Goal: Task Accomplishment & Management: Manage account settings

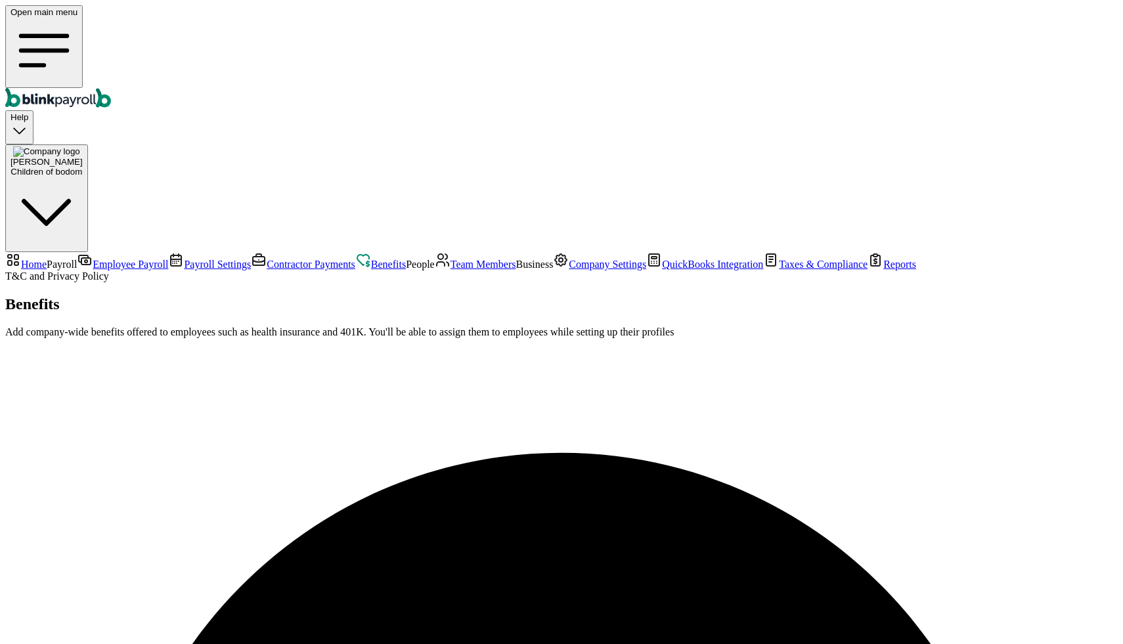
scroll to position [35, 0]
click at [184, 259] on span "Payroll Settings" at bounding box center [217, 264] width 67 height 11
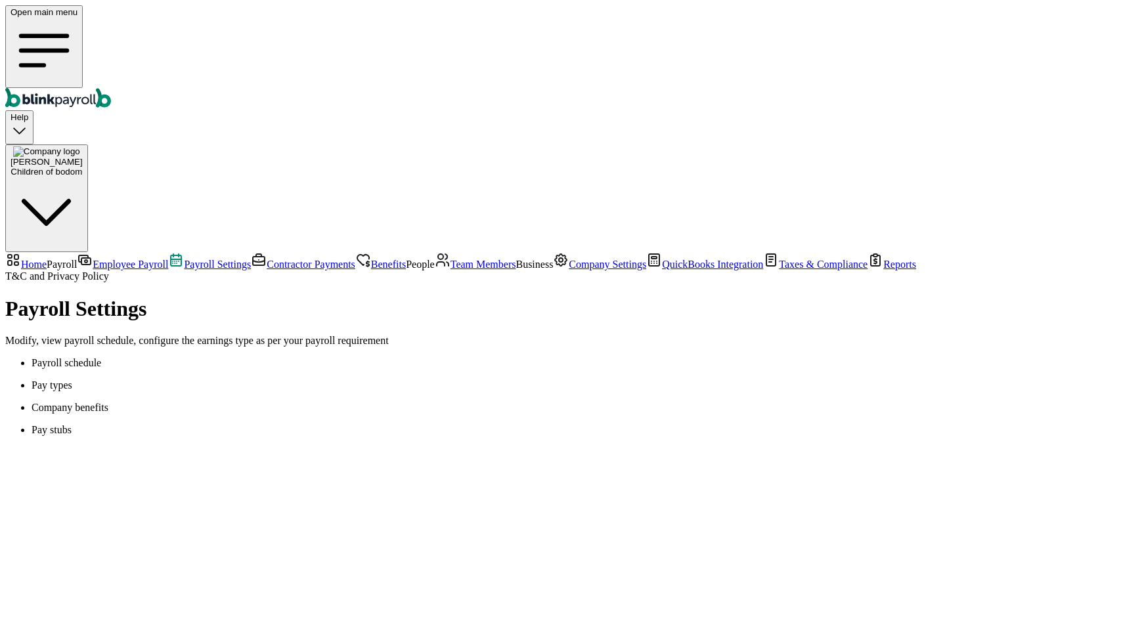
click at [93, 259] on span "Employee Payroll" at bounding box center [131, 264] width 76 height 11
click at [184, 259] on span "Payroll Settings" at bounding box center [217, 264] width 67 height 11
click at [297, 380] on p "Pay types" at bounding box center [575, 386] width 1086 height 12
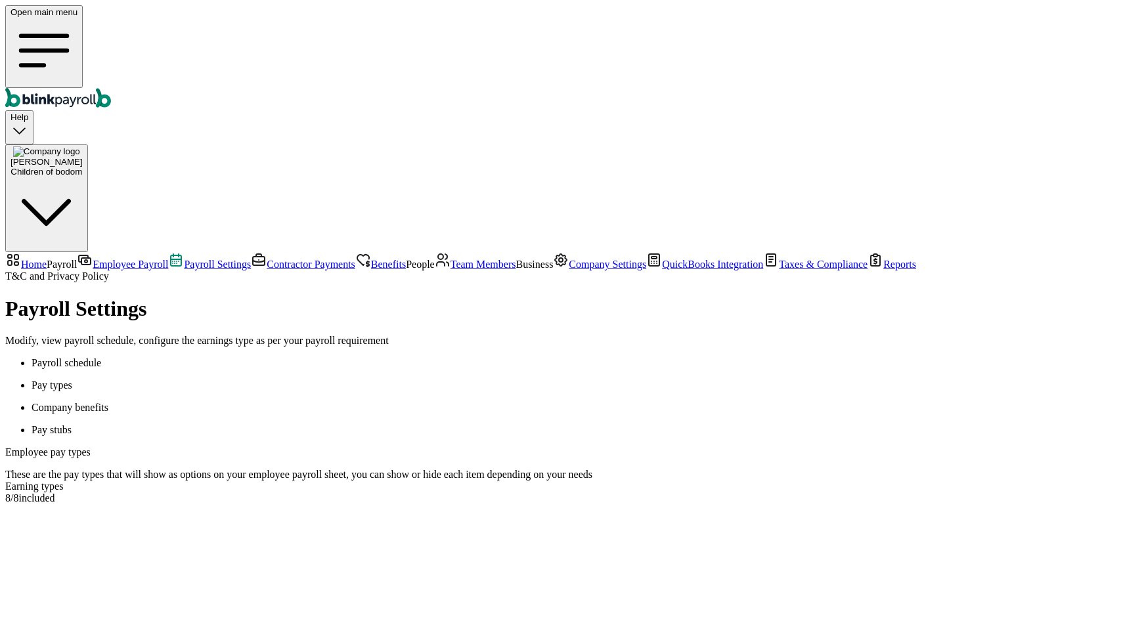
drag, startPoint x: 644, startPoint y: 312, endPoint x: 455, endPoint y: 295, distance: 190.6
copy span "You cannot edit/delete a policy that is in use by an employee or more"
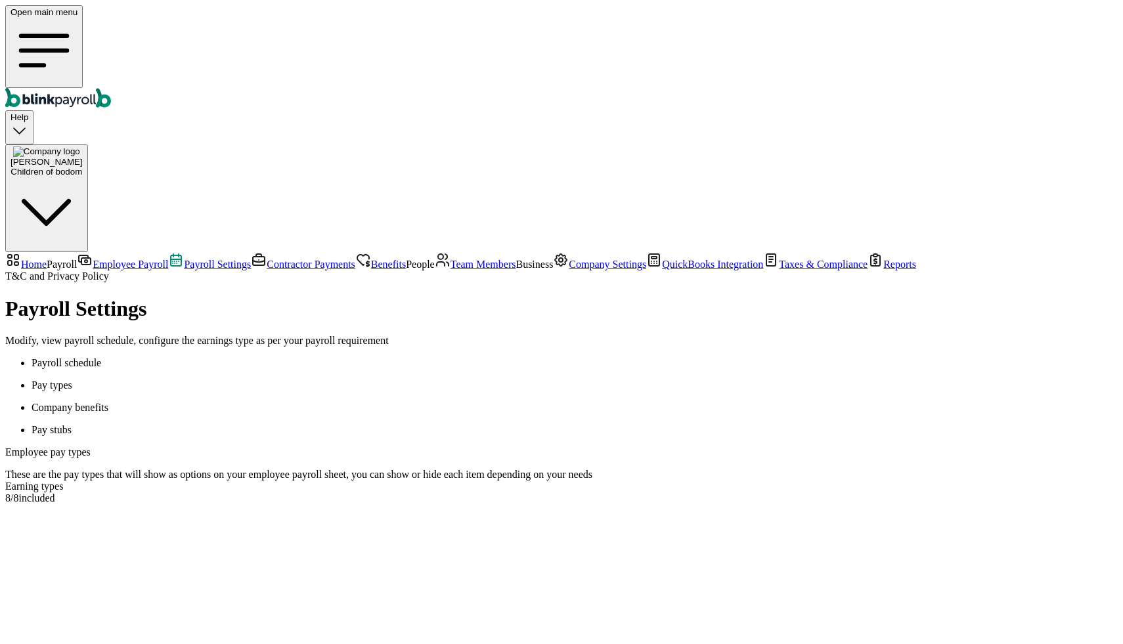
click at [451, 270] on span "Team Members" at bounding box center [484, 264] width 66 height 11
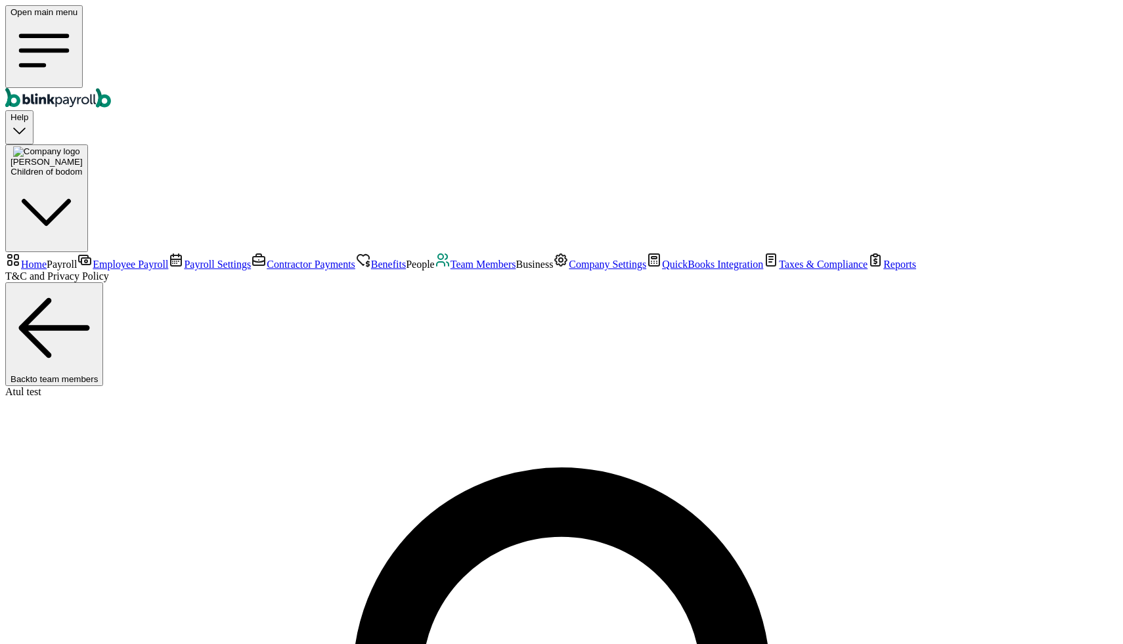
drag, startPoint x: 459, startPoint y: 452, endPoint x: 409, endPoint y: 451, distance: 49.9
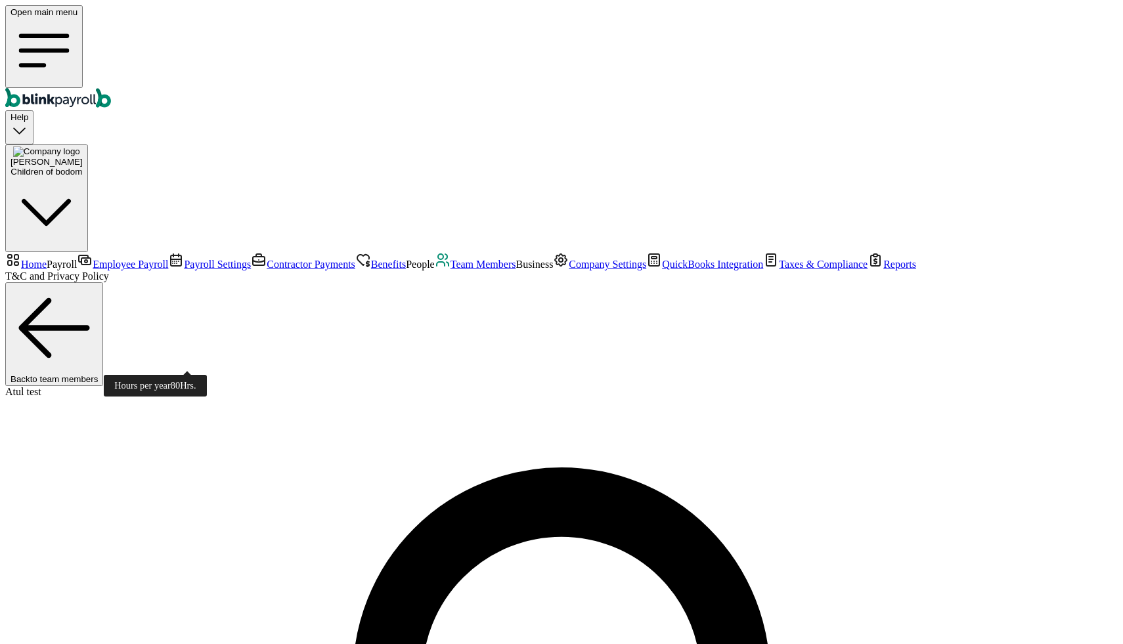
click at [184, 259] on span "Payroll Settings" at bounding box center [217, 264] width 67 height 11
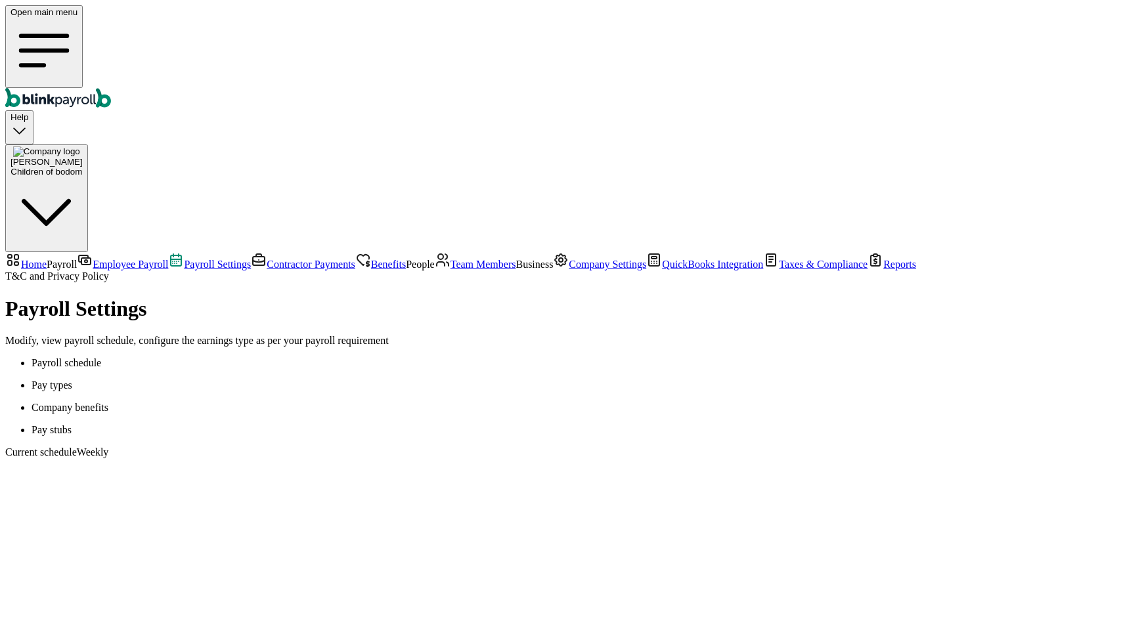
click at [300, 380] on p "Pay types" at bounding box center [575, 386] width 1086 height 12
click at [552, 493] on div "8 / 8 included" at bounding box center [561, 499] width 1113 height 12
click at [551, 493] on div "8 / 8 included" at bounding box center [561, 499] width 1113 height 12
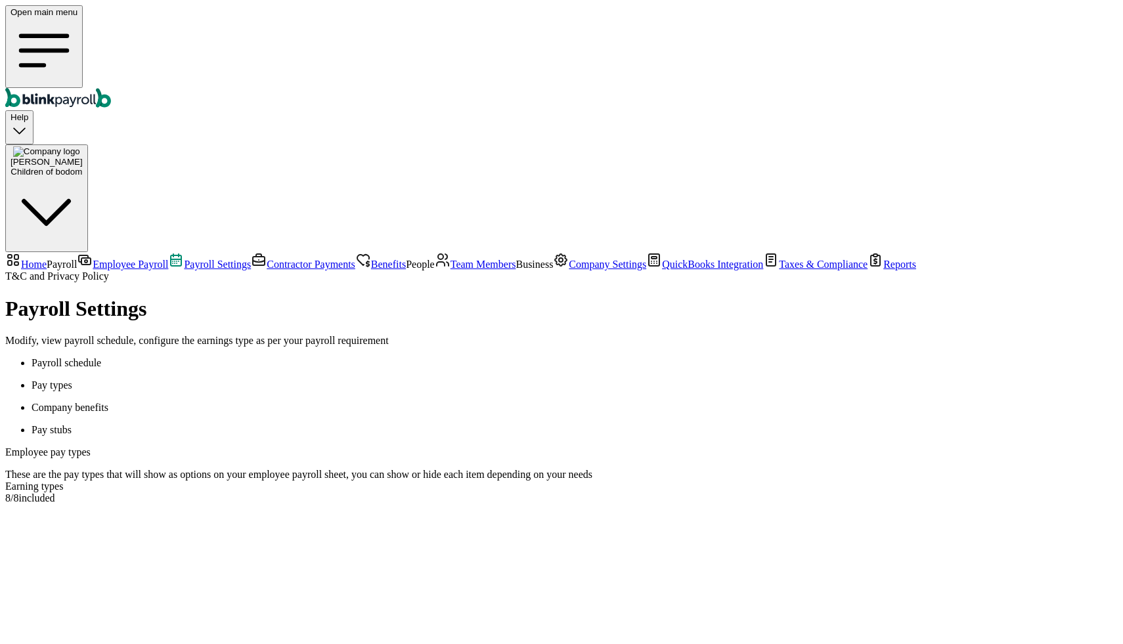
click at [451, 270] on span "Team Members" at bounding box center [484, 264] width 66 height 11
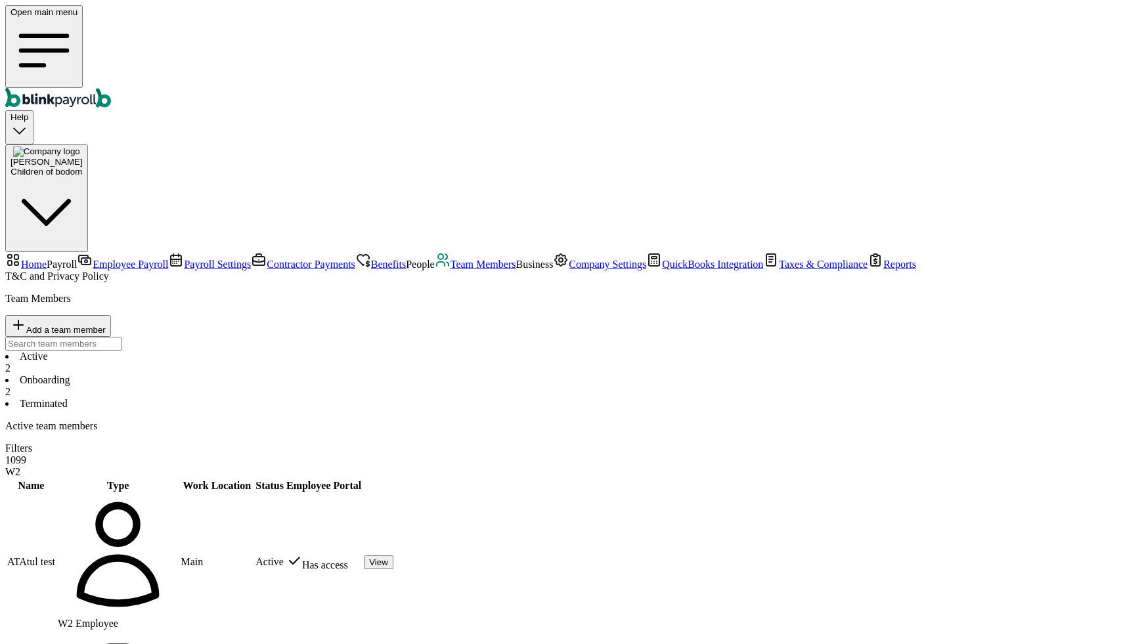
select select "2025"
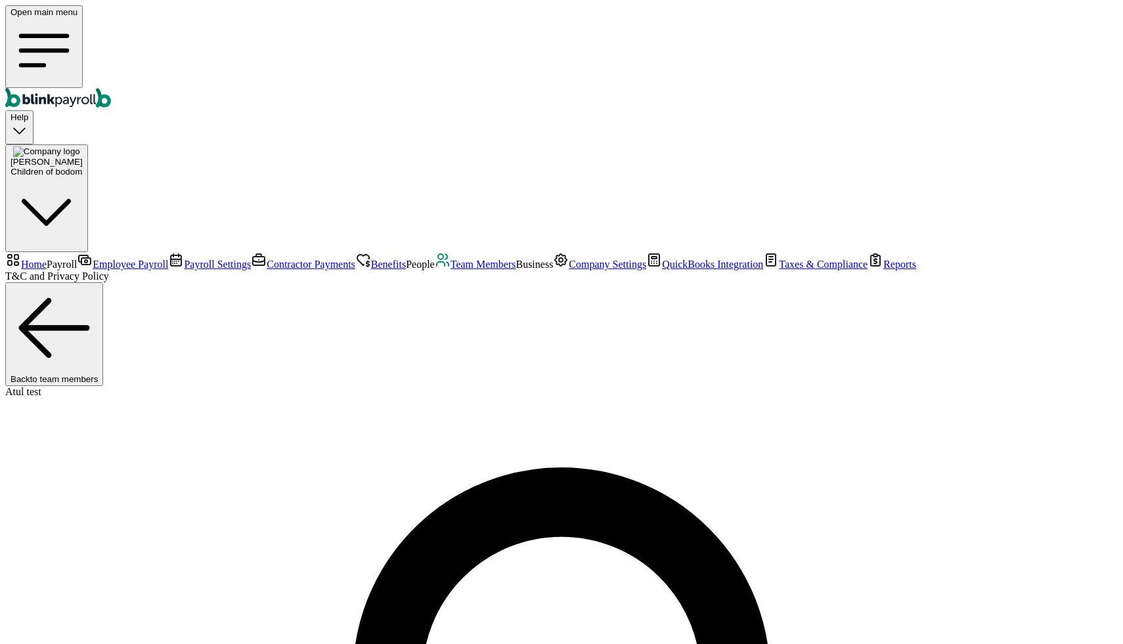
scroll to position [37, 0]
